Goal: Navigation & Orientation: Find specific page/section

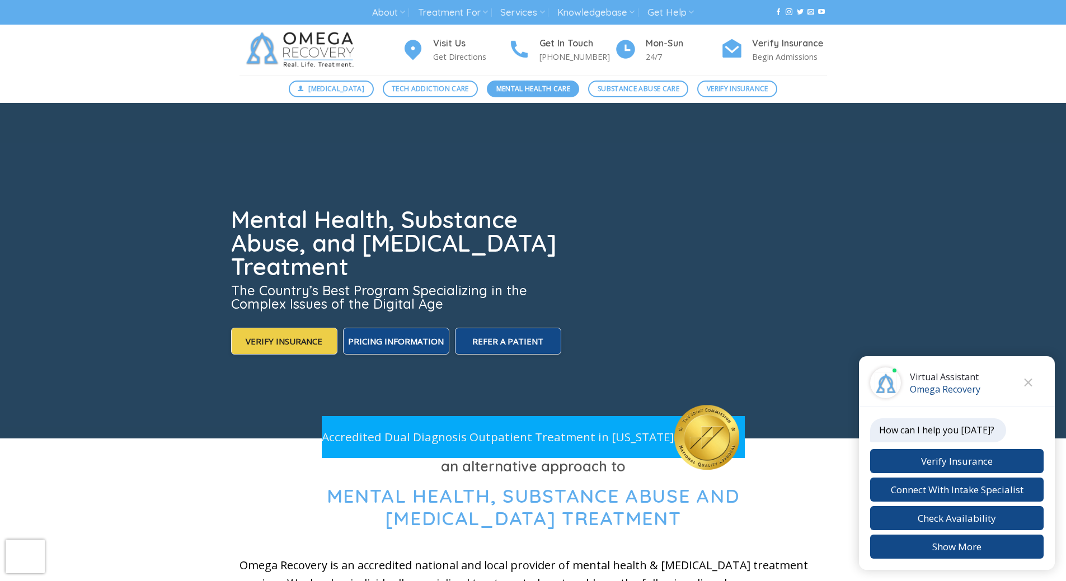
click at [523, 89] on span "Mental Health Care" at bounding box center [533, 88] width 74 height 11
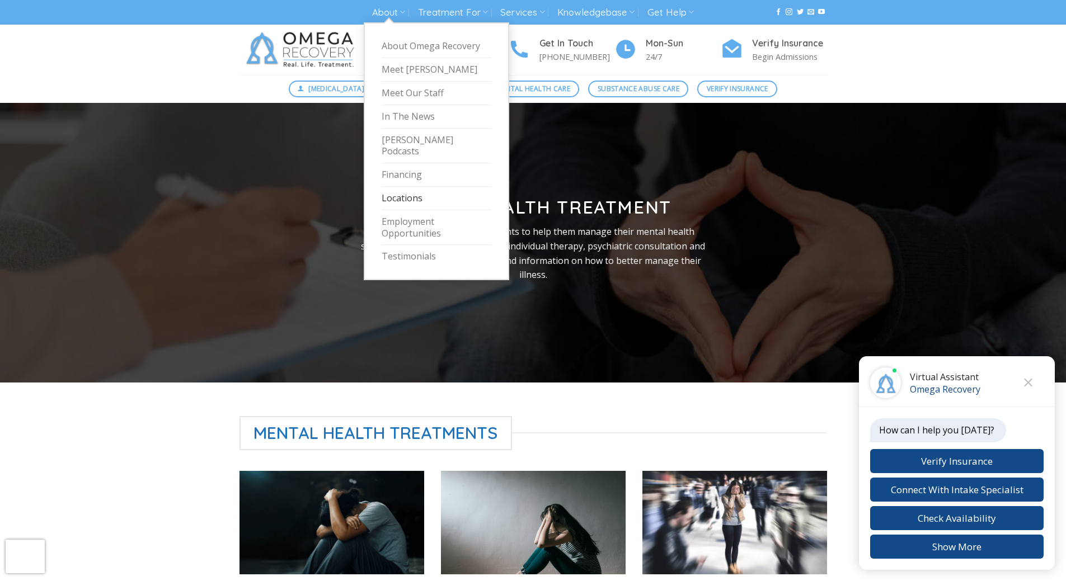
click at [408, 187] on link "Locations" at bounding box center [436, 198] width 110 height 23
